Goal: Task Accomplishment & Management: Use online tool/utility

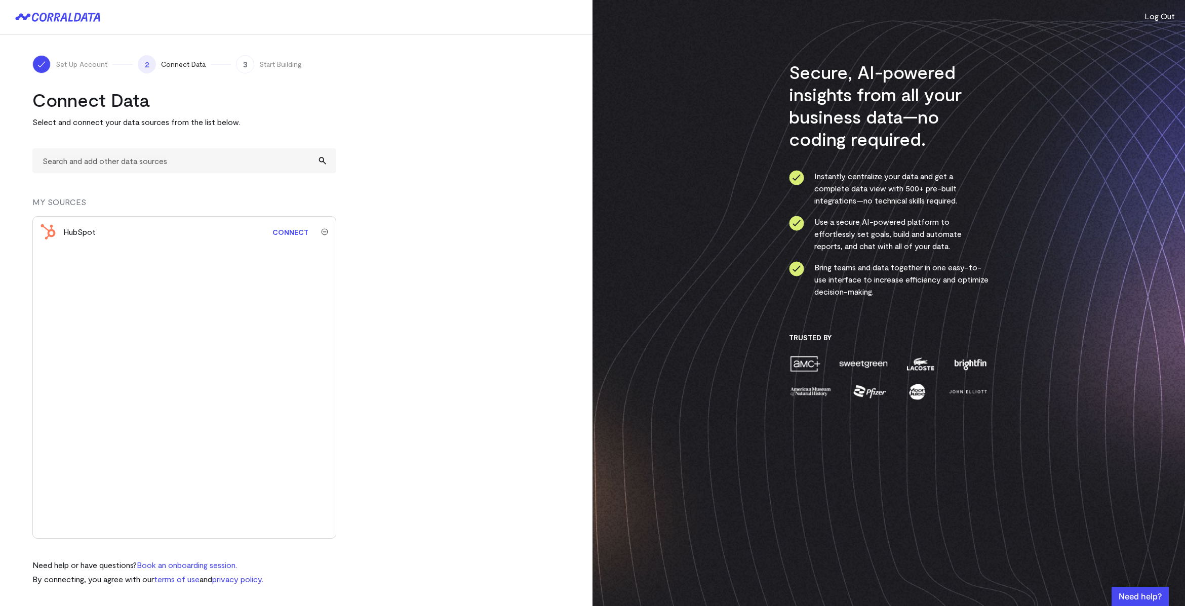
click at [286, 232] on link "Connect" at bounding box center [290, 232] width 46 height 19
click at [189, 64] on span "Connect Data" at bounding box center [183, 64] width 45 height 10
